Goal: Find specific page/section: Find specific page/section

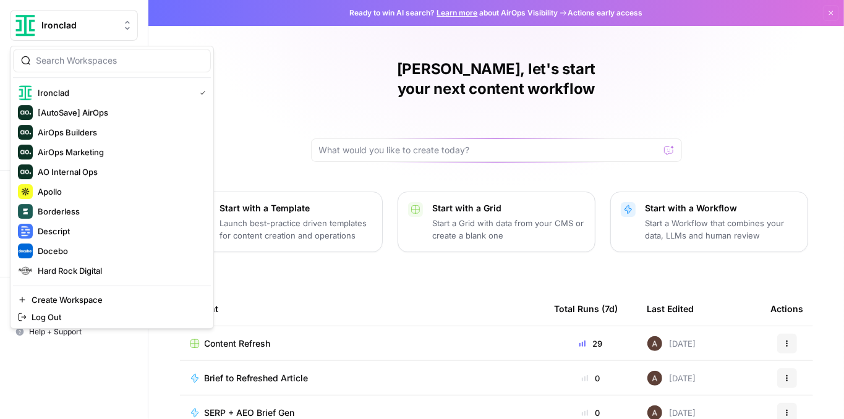
click at [87, 29] on span "Ironclad" at bounding box center [78, 25] width 75 height 12
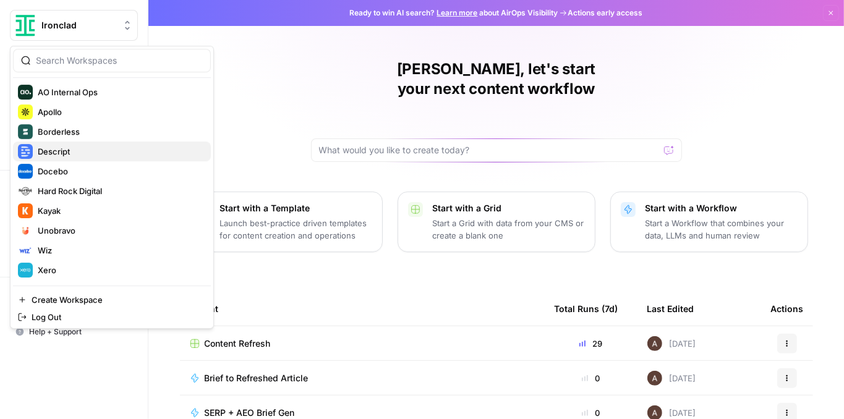
scroll to position [82, 0]
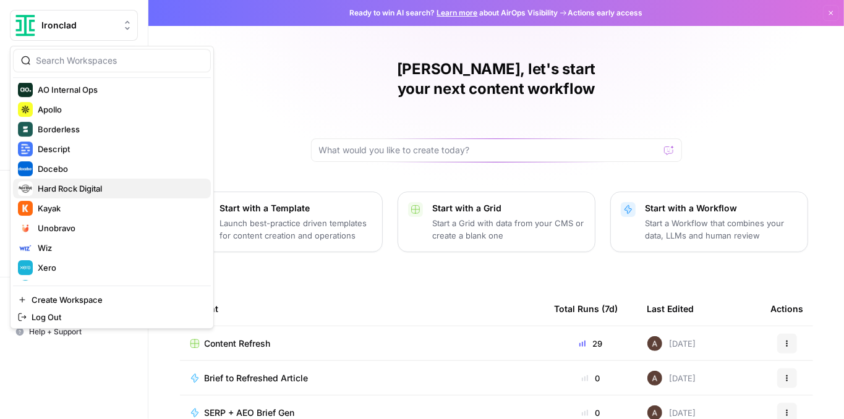
click at [124, 182] on span "Hard Rock Digital" at bounding box center [119, 188] width 163 height 12
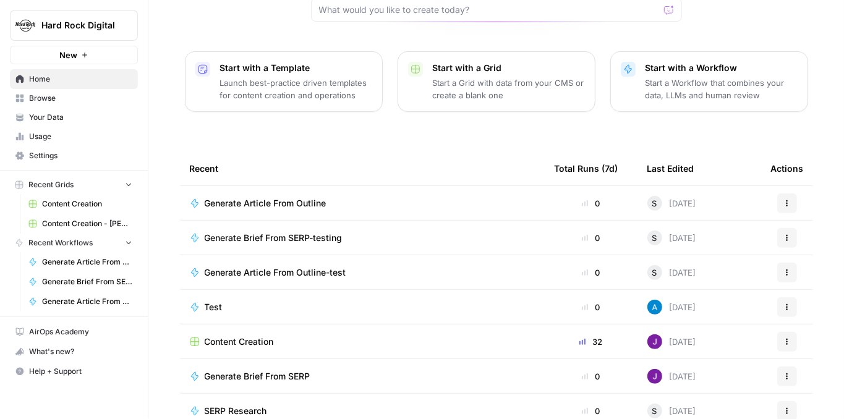
scroll to position [148, 0]
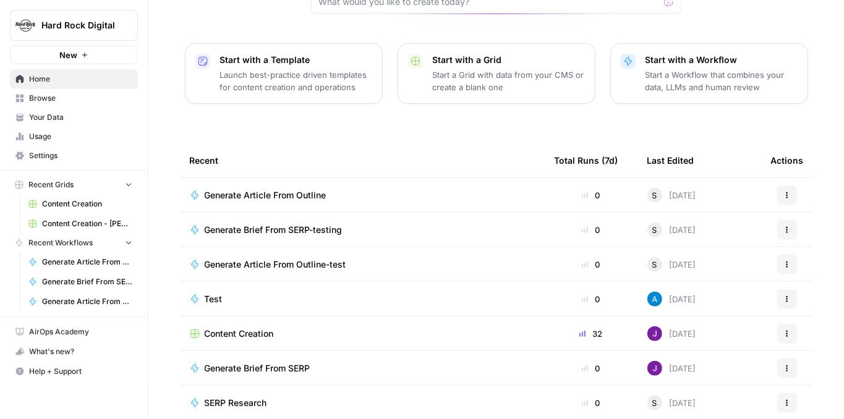
click at [68, 124] on link "Your Data" at bounding box center [74, 118] width 128 height 20
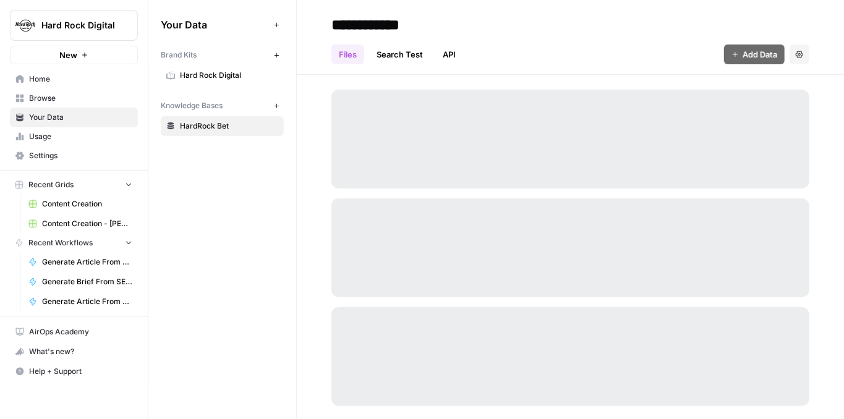
click at [70, 131] on span "Usage" at bounding box center [80, 136] width 103 height 11
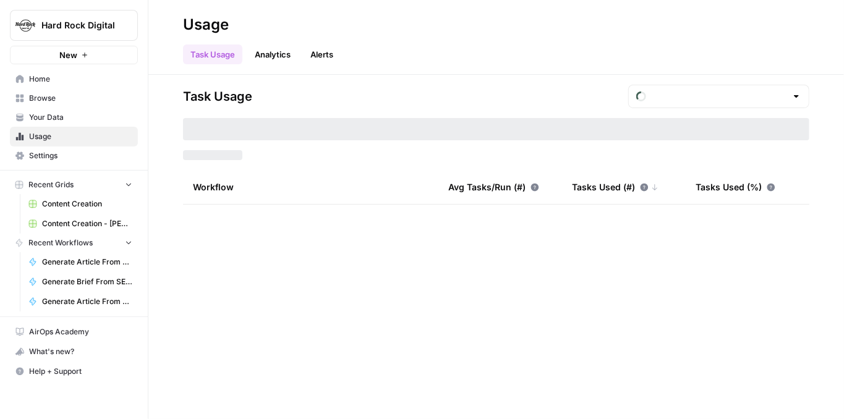
type input "August Tasks"
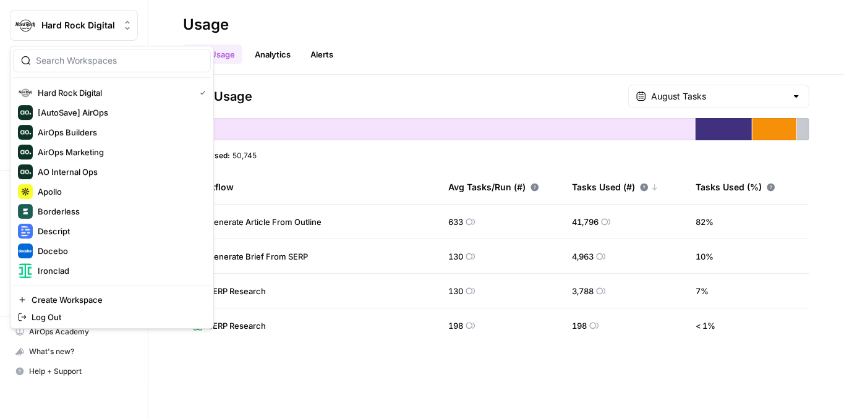
click at [90, 30] on span "Hard Rock Digital" at bounding box center [78, 25] width 75 height 12
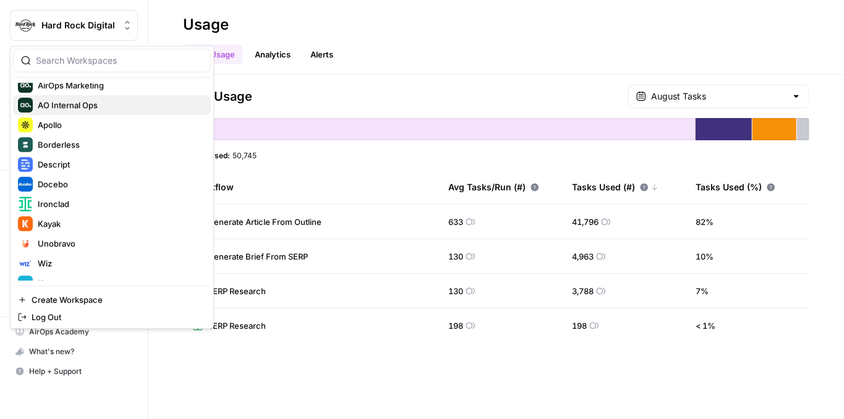
scroll to position [82, 0]
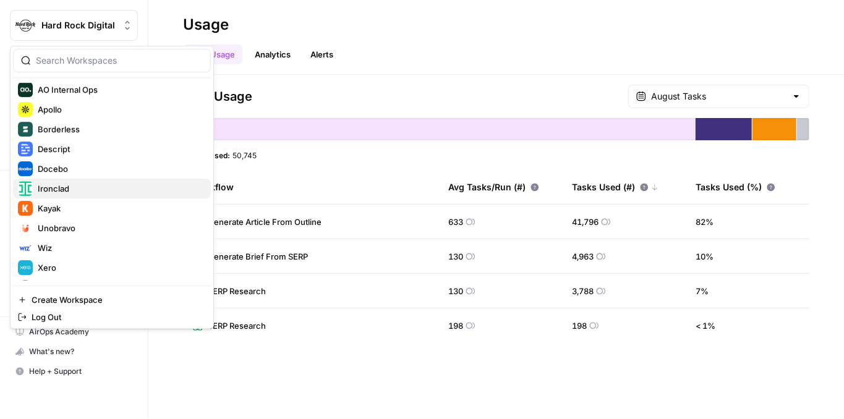
click at [83, 182] on span "Ironclad" at bounding box center [119, 188] width 163 height 12
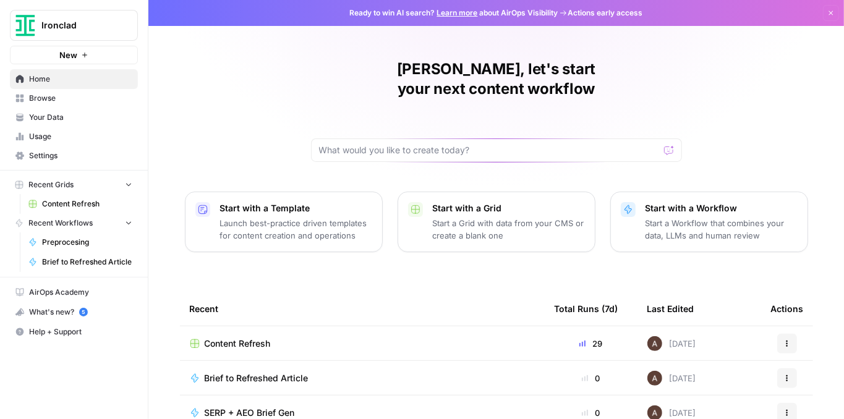
click at [69, 115] on span "Your Data" at bounding box center [80, 117] width 103 height 11
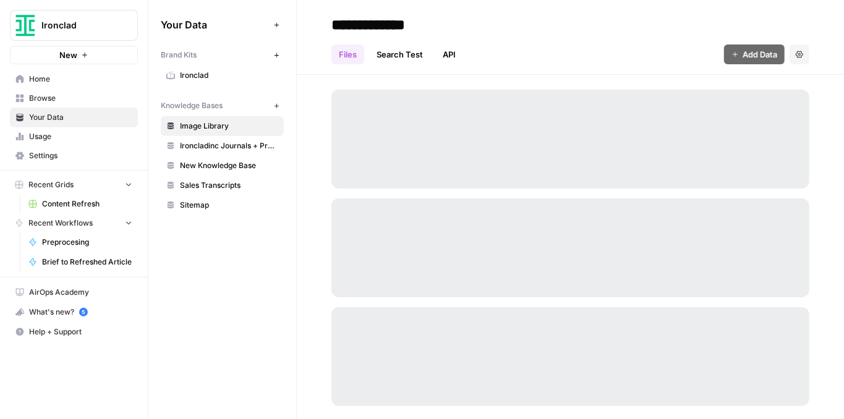
click at [67, 132] on span "Usage" at bounding box center [80, 136] width 103 height 11
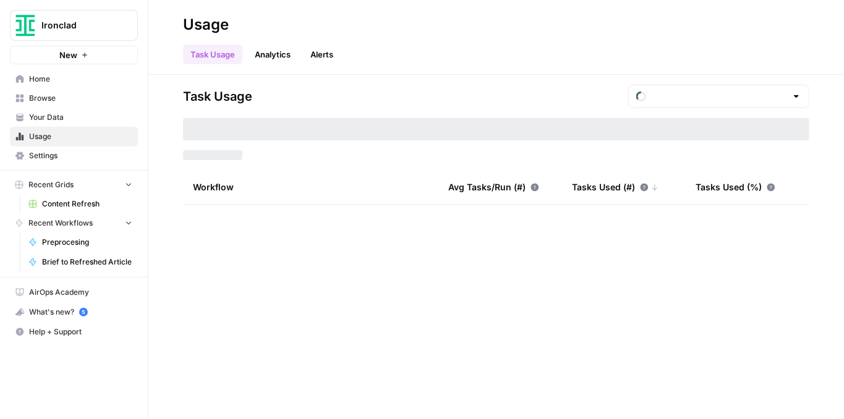
type input "August Tasks"
